Goal: Task Accomplishment & Management: Manage account settings

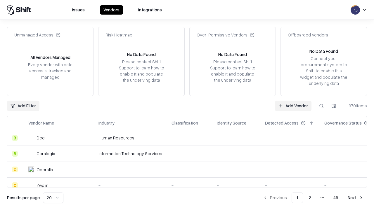
click at [293, 106] on link "Add Vendor" at bounding box center [293, 106] width 36 height 11
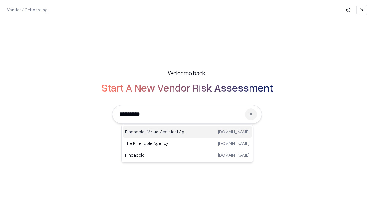
click at [187, 132] on div "Pineapple | Virtual Assistant Agency trypineapple.com" at bounding box center [187, 132] width 129 height 12
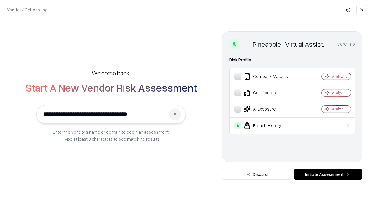
type input "**********"
click at [327, 175] on button "Initiate Assessment" at bounding box center [327, 174] width 69 height 11
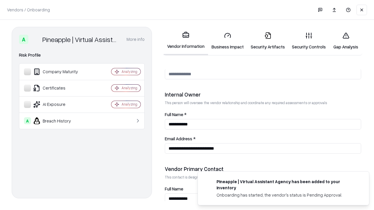
scroll to position [302, 0]
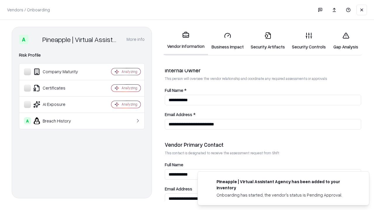
click at [227, 41] on link "Business Impact" at bounding box center [227, 40] width 39 height 27
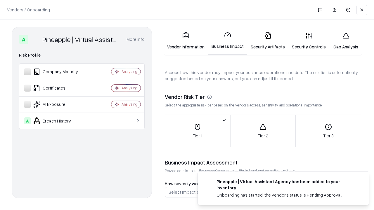
click at [267, 41] on link "Security Artifacts" at bounding box center [267, 40] width 41 height 27
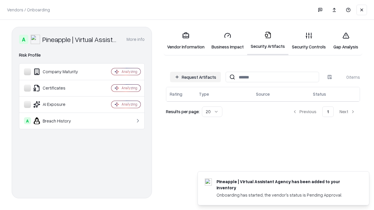
click at [195, 77] on button "Request Artifacts" at bounding box center [195, 77] width 51 height 11
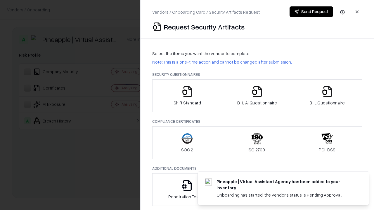
click at [187, 96] on icon "button" at bounding box center [187, 92] width 12 height 12
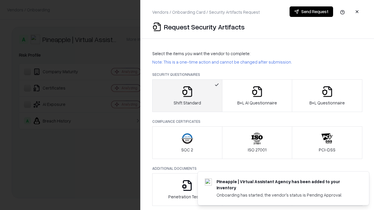
click at [311, 12] on button "Send Request" at bounding box center [310, 11] width 43 height 11
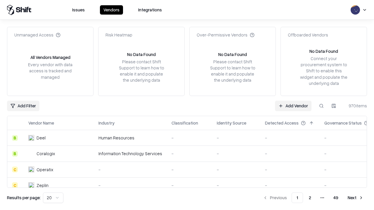
click at [321, 106] on button at bounding box center [321, 106] width 11 height 11
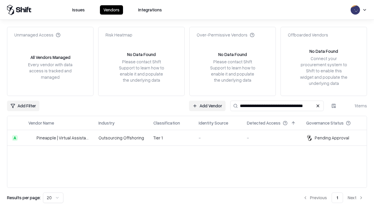
type input "**********"
click at [190, 138] on td "Tier 1" at bounding box center [171, 138] width 45 height 16
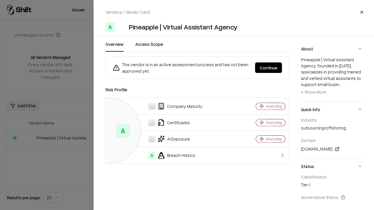
click at [268, 68] on button "Continue" at bounding box center [268, 67] width 27 height 11
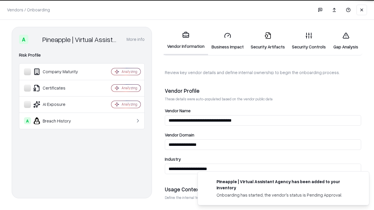
click at [267, 41] on link "Security Artifacts" at bounding box center [267, 40] width 41 height 27
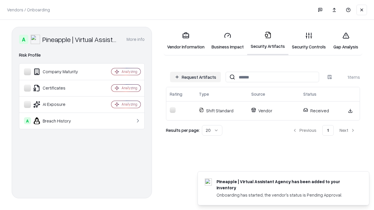
click at [308, 41] on link "Security Controls" at bounding box center [308, 40] width 41 height 27
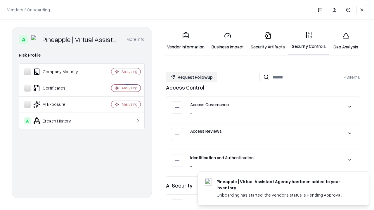
click at [191, 77] on button "Request Followup" at bounding box center [191, 77] width 51 height 11
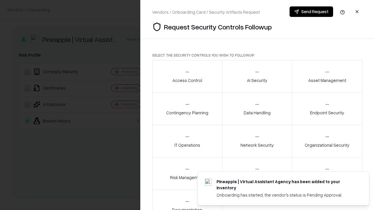
click at [187, 76] on div "Access Control" at bounding box center [187, 76] width 30 height 14
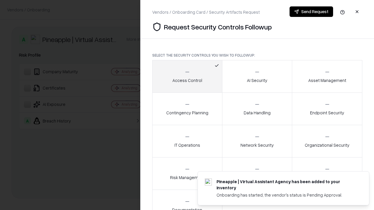
click at [311, 12] on button "Send Request" at bounding box center [310, 11] width 43 height 11
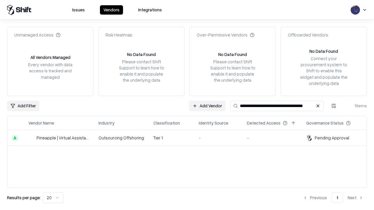
type input "**********"
click at [190, 138] on td "Tier 1" at bounding box center [171, 138] width 45 height 16
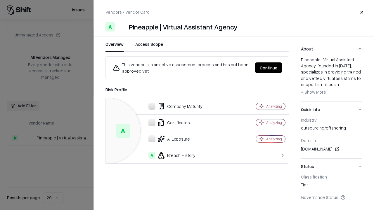
click at [268, 68] on button "Continue" at bounding box center [268, 67] width 27 height 11
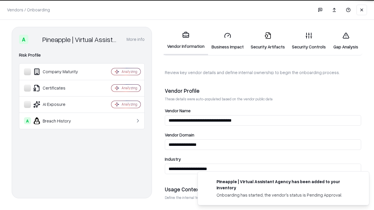
click at [345, 41] on link "Gap Analysis" at bounding box center [345, 40] width 33 height 27
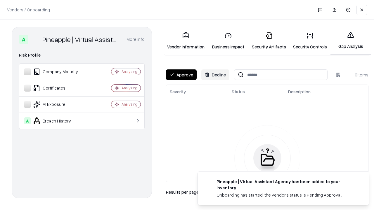
click at [181, 75] on button "Approve" at bounding box center [181, 74] width 31 height 11
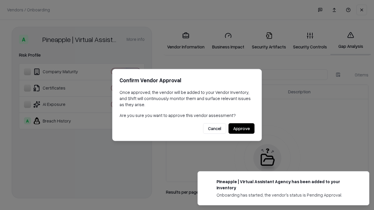
click at [241, 128] on button "Approve" at bounding box center [241, 128] width 26 height 11
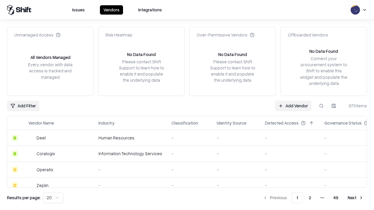
type input "**********"
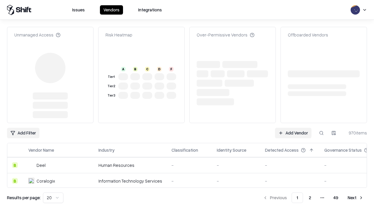
click at [293, 128] on link "Add Vendor" at bounding box center [293, 133] width 36 height 11
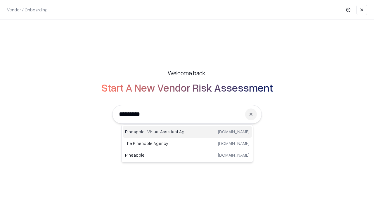
click at [187, 132] on div "Pineapple | Virtual Assistant Agency trypineapple.com" at bounding box center [187, 132] width 129 height 12
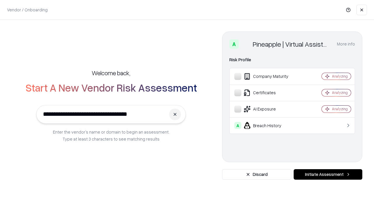
type input "**********"
click at [327, 175] on button "Initiate Assessment" at bounding box center [327, 174] width 69 height 11
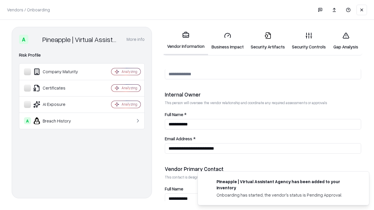
scroll to position [302, 0]
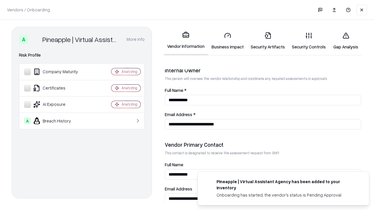
click at [345, 41] on link "Gap Analysis" at bounding box center [345, 40] width 33 height 27
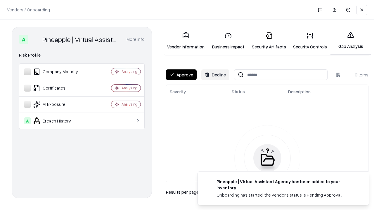
click at [181, 75] on button "Approve" at bounding box center [181, 74] width 31 height 11
